Goal: Information Seeking & Learning: Learn about a topic

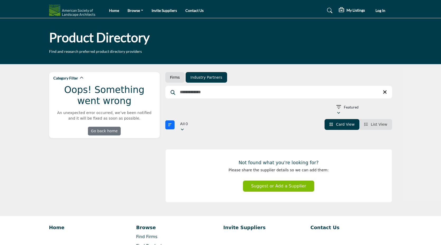
click at [114, 38] on h1 "Product Directory" at bounding box center [99, 37] width 101 height 16
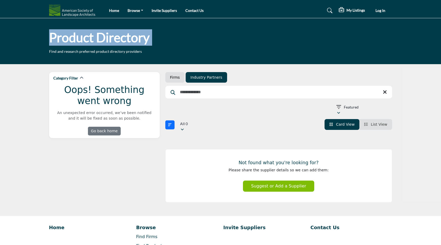
click at [114, 38] on h1 "Product Directory" at bounding box center [99, 37] width 101 height 16
click at [108, 128] on link "Go back home" at bounding box center [104, 131] width 33 height 9
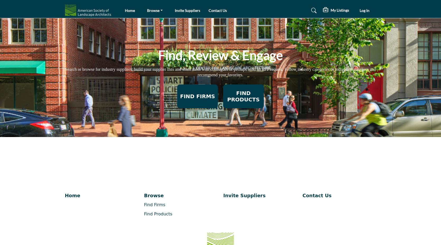
click at [198, 98] on h2 "FIND FIRMS" at bounding box center [197, 96] width 37 height 6
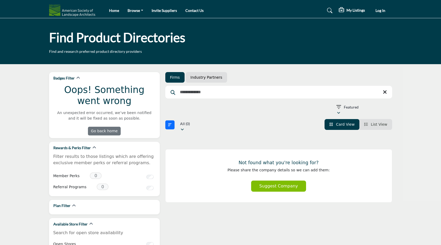
click at [82, 52] on p "Find and research preferred product directory providers" at bounding box center [95, 51] width 93 height 5
click at [116, 41] on h1 "Find Product Directories" at bounding box center [117, 37] width 136 height 16
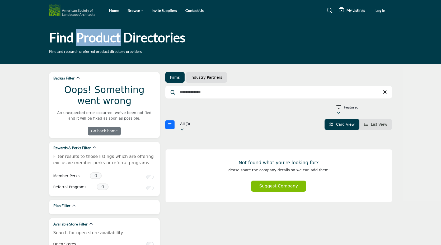
click at [116, 41] on h1 "Find Product Directories" at bounding box center [117, 37] width 136 height 16
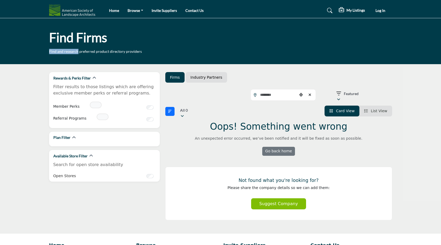
drag, startPoint x: 49, startPoint y: 52, endPoint x: 78, endPoint y: 52, distance: 28.8
click at [78, 52] on p "Find and research preferred product directory providers" at bounding box center [95, 51] width 93 height 5
copy p "Find and research"
click at [203, 78] on link "Industry Partners" at bounding box center [207, 77] width 32 height 5
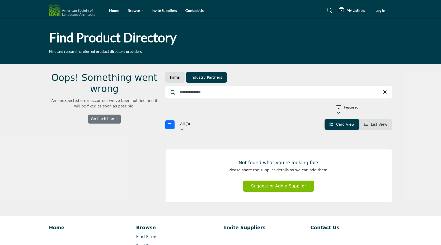
click at [174, 78] on link "Firms" at bounding box center [175, 77] width 10 height 5
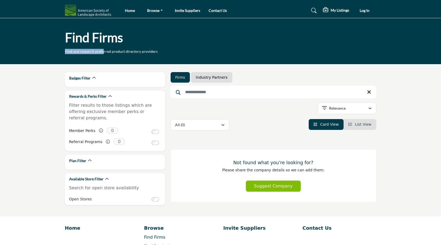
drag, startPoint x: 65, startPoint y: 51, endPoint x: 103, endPoint y: 52, distance: 37.5
click at [103, 52] on p "Find and research preferred product directory providers" at bounding box center [111, 51] width 93 height 5
